Goal: Transaction & Acquisition: Obtain resource

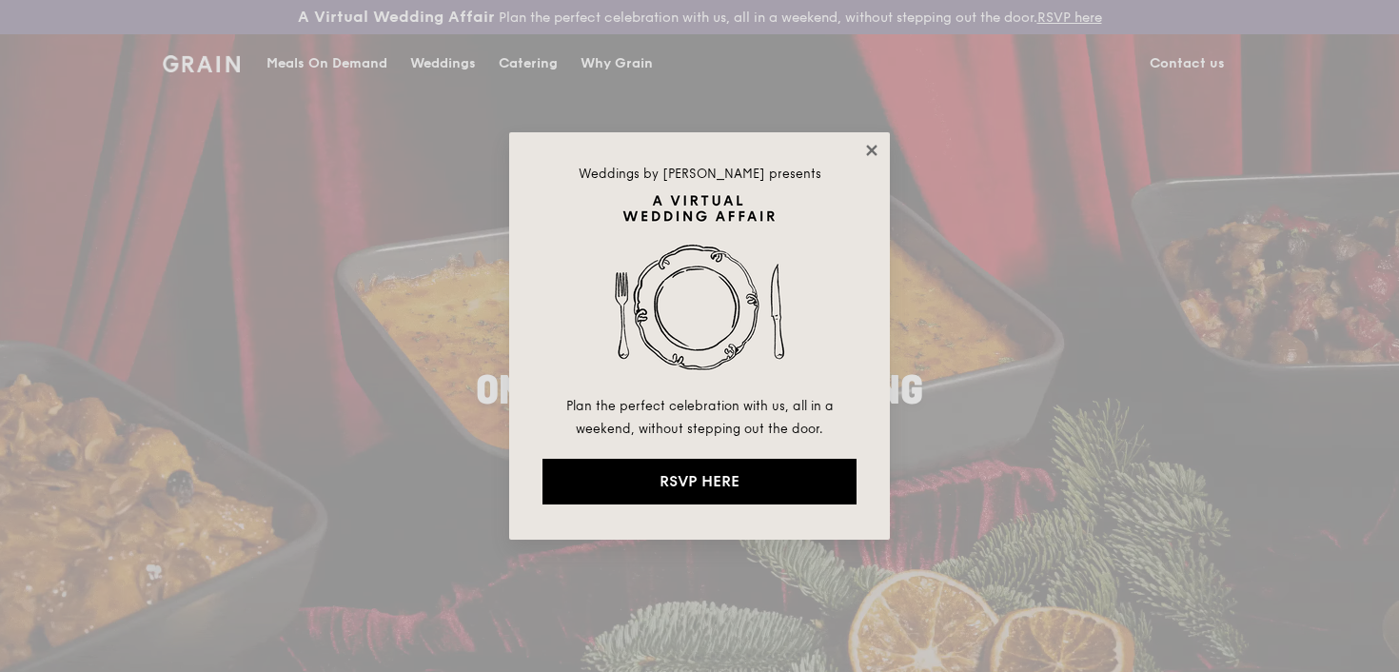
click at [874, 156] on icon at bounding box center [871, 150] width 17 height 17
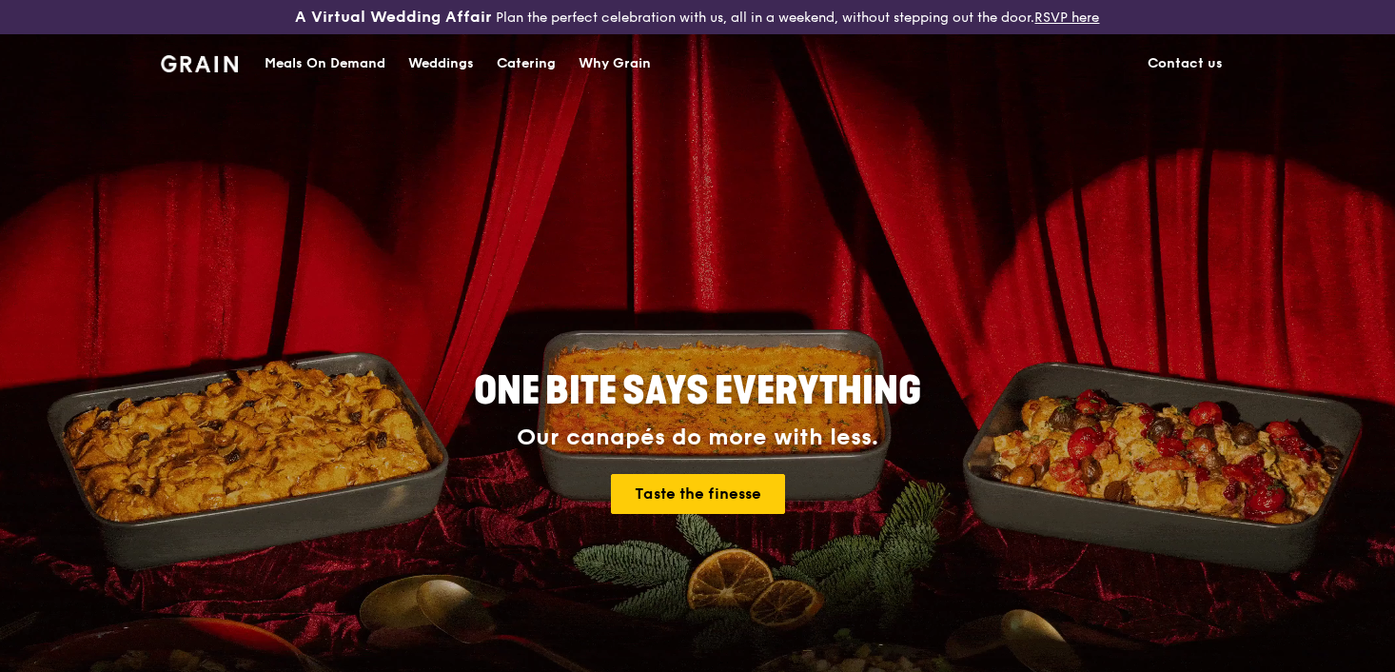
click at [531, 63] on div "Catering" at bounding box center [526, 63] width 59 height 57
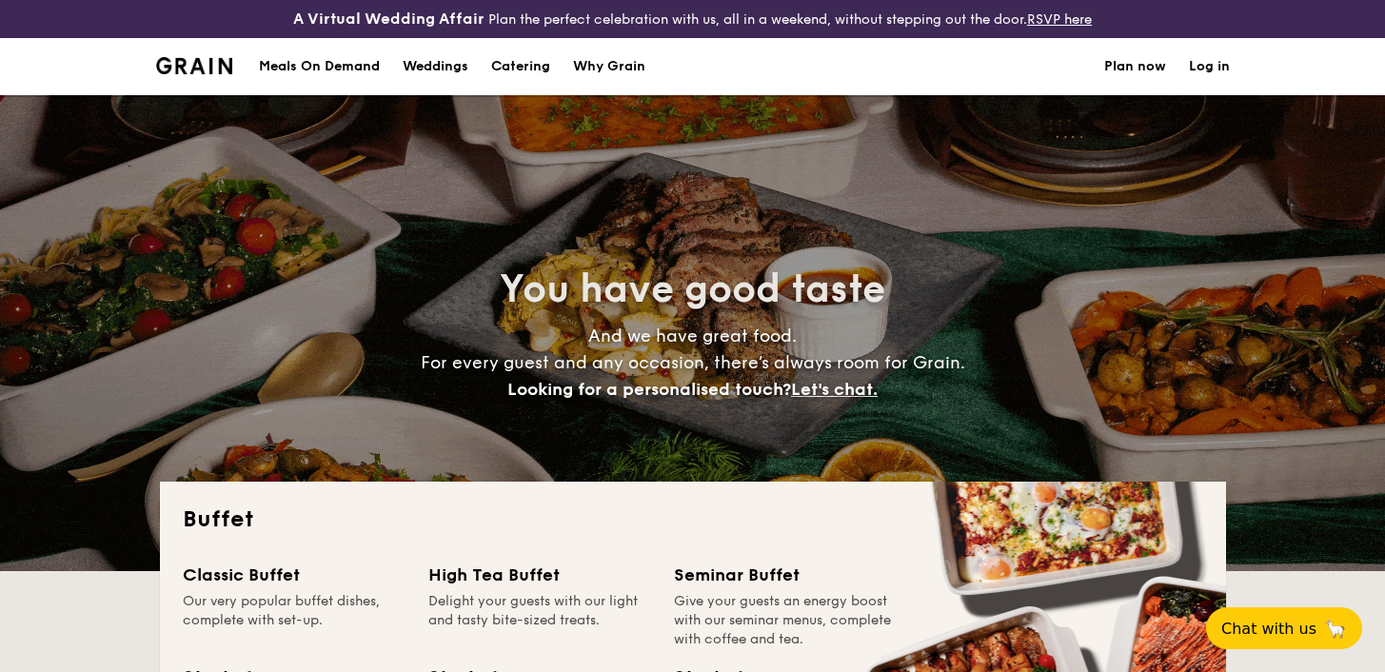
select select
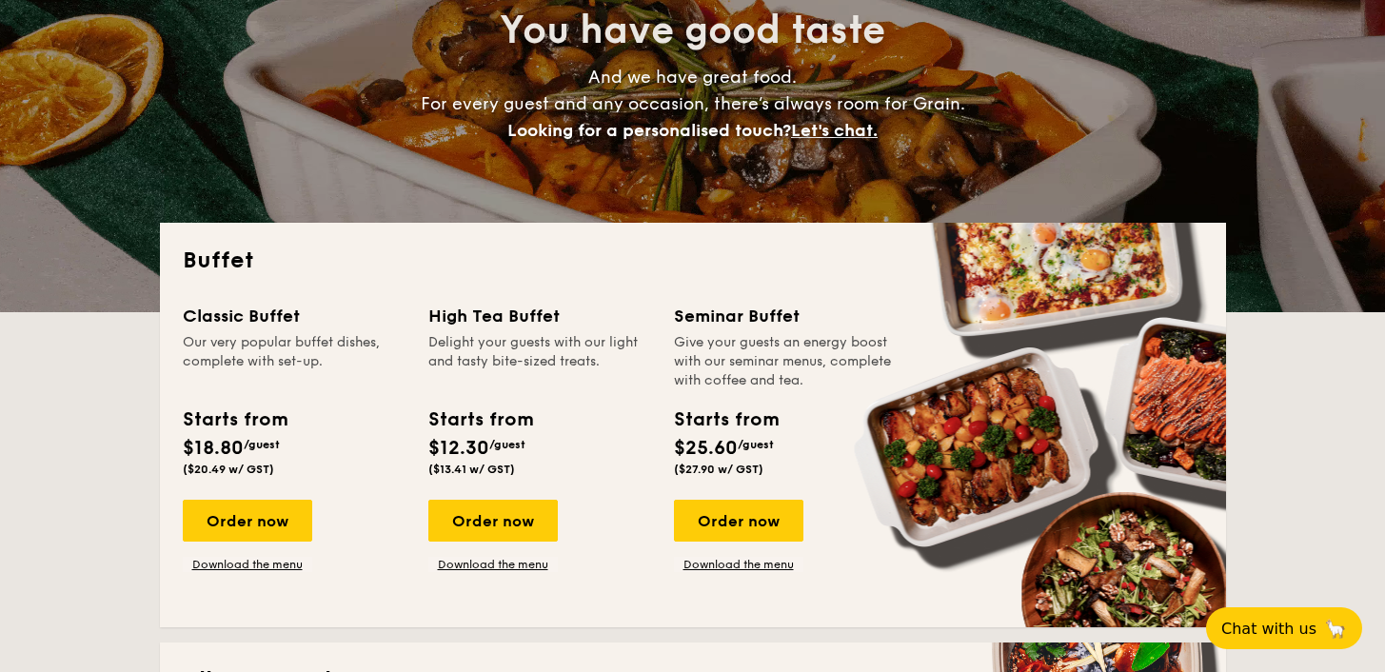
scroll to position [269, 0]
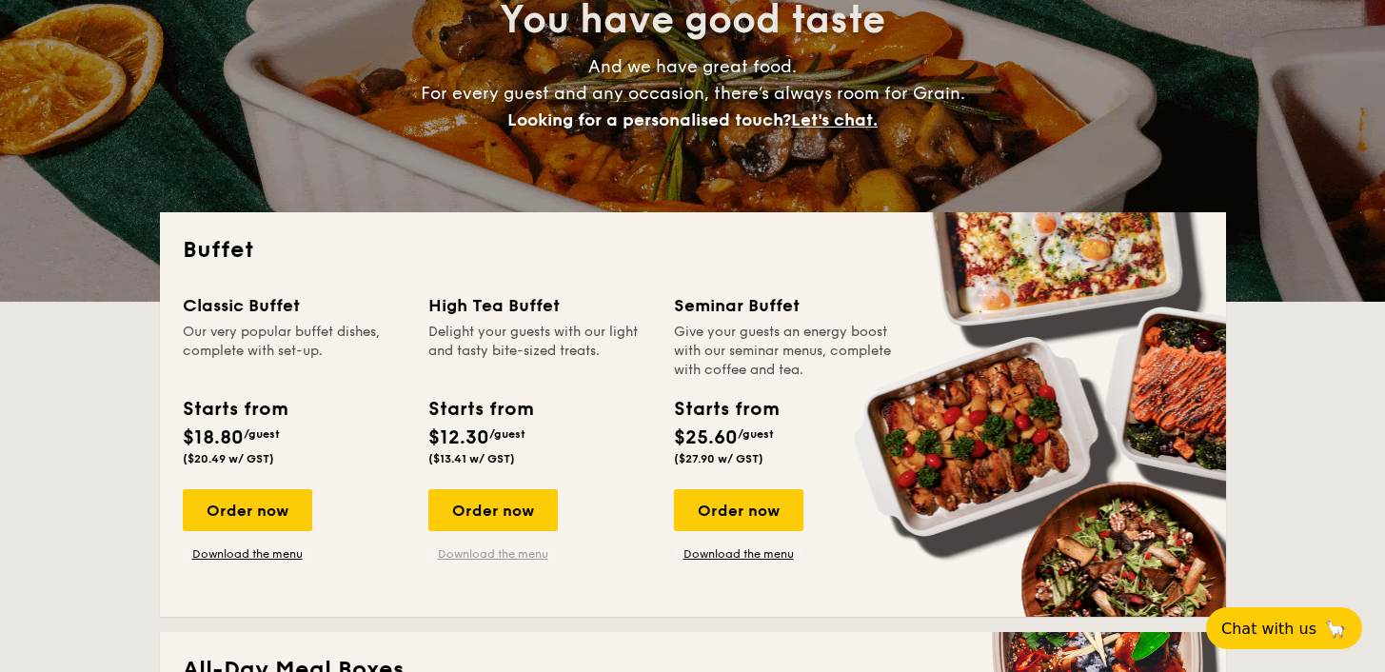
click at [511, 552] on link "Download the menu" at bounding box center [492, 553] width 129 height 15
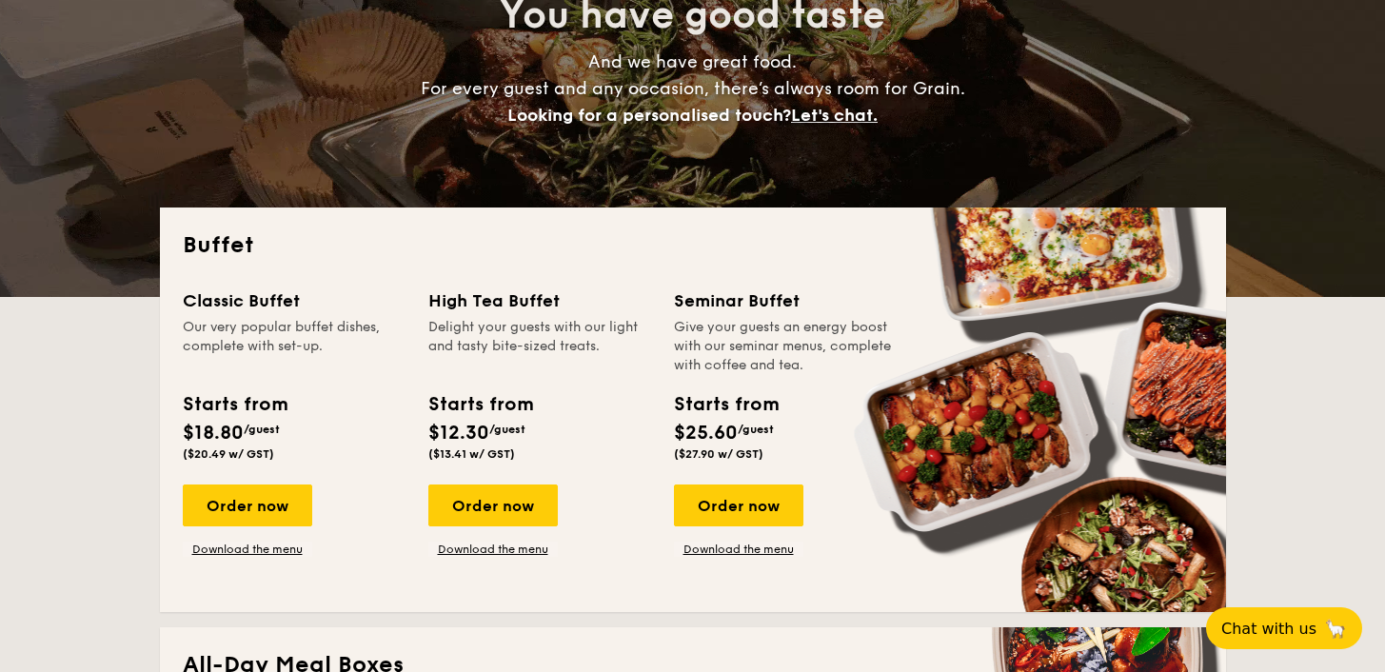
scroll to position [588, 0]
